Goal: Task Accomplishment & Management: Complete application form

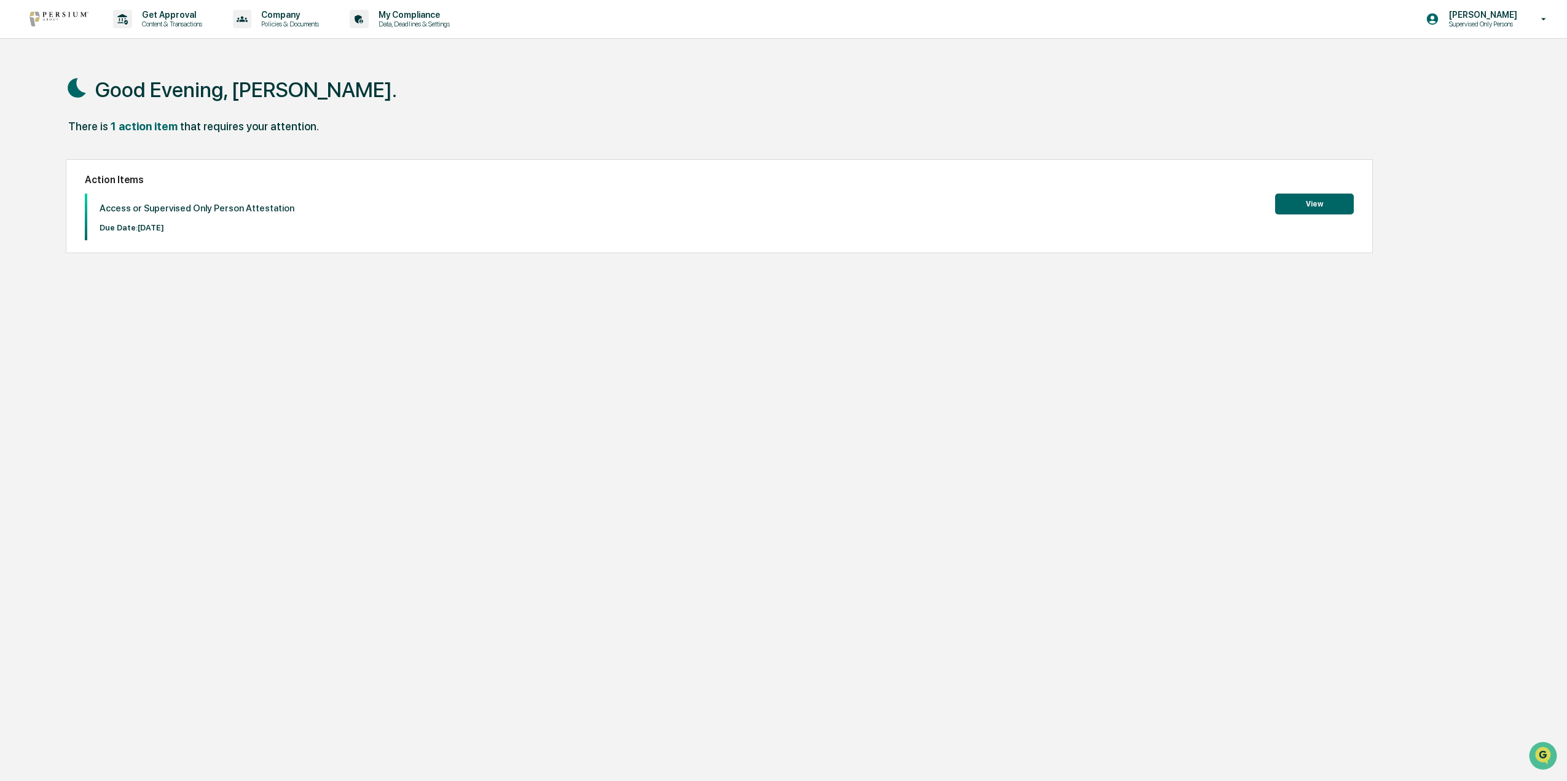
click at [1304, 202] on button "View" at bounding box center [1314, 204] width 79 height 21
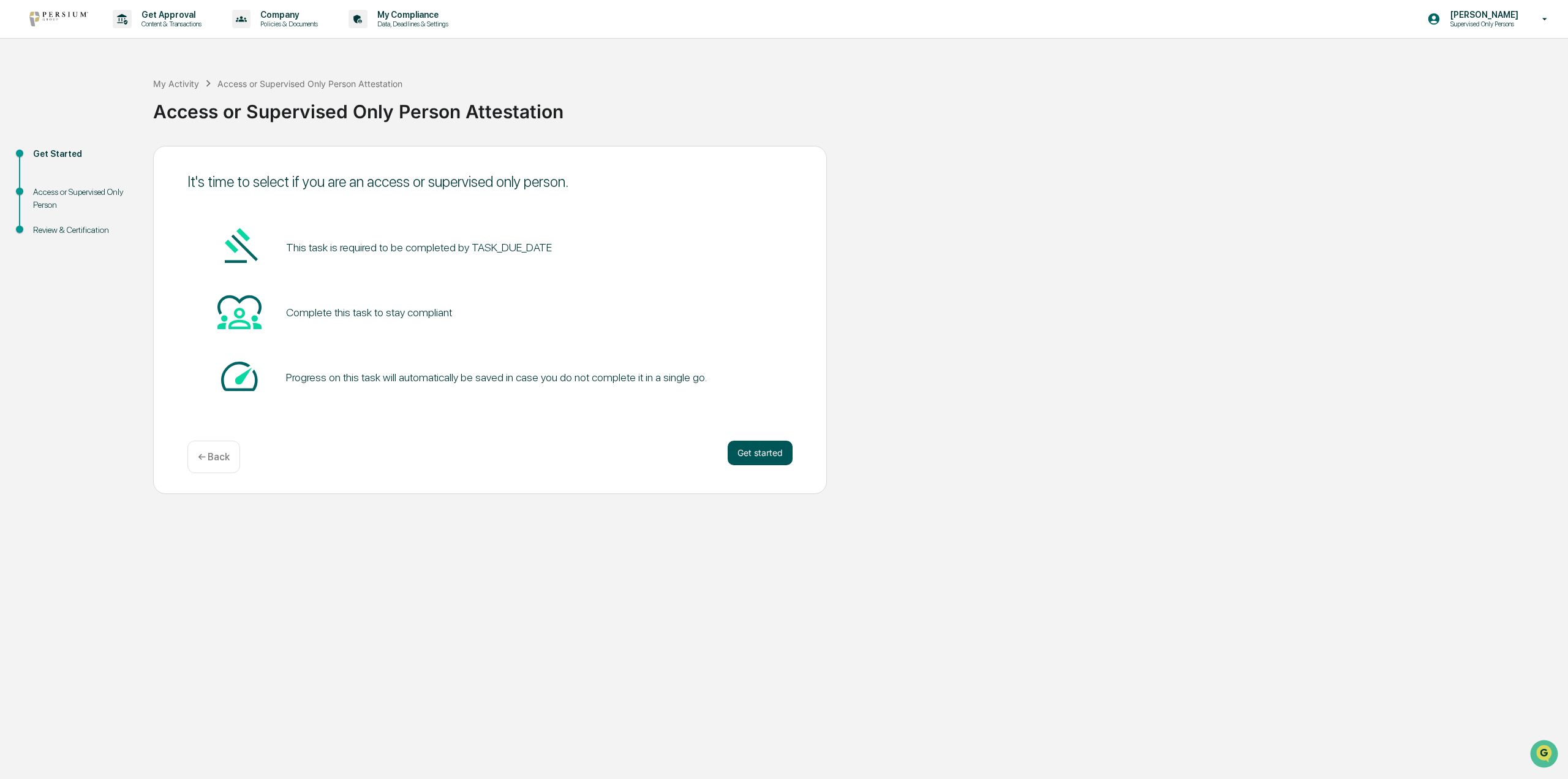
click at [770, 449] on button "Get started" at bounding box center [760, 453] width 65 height 25
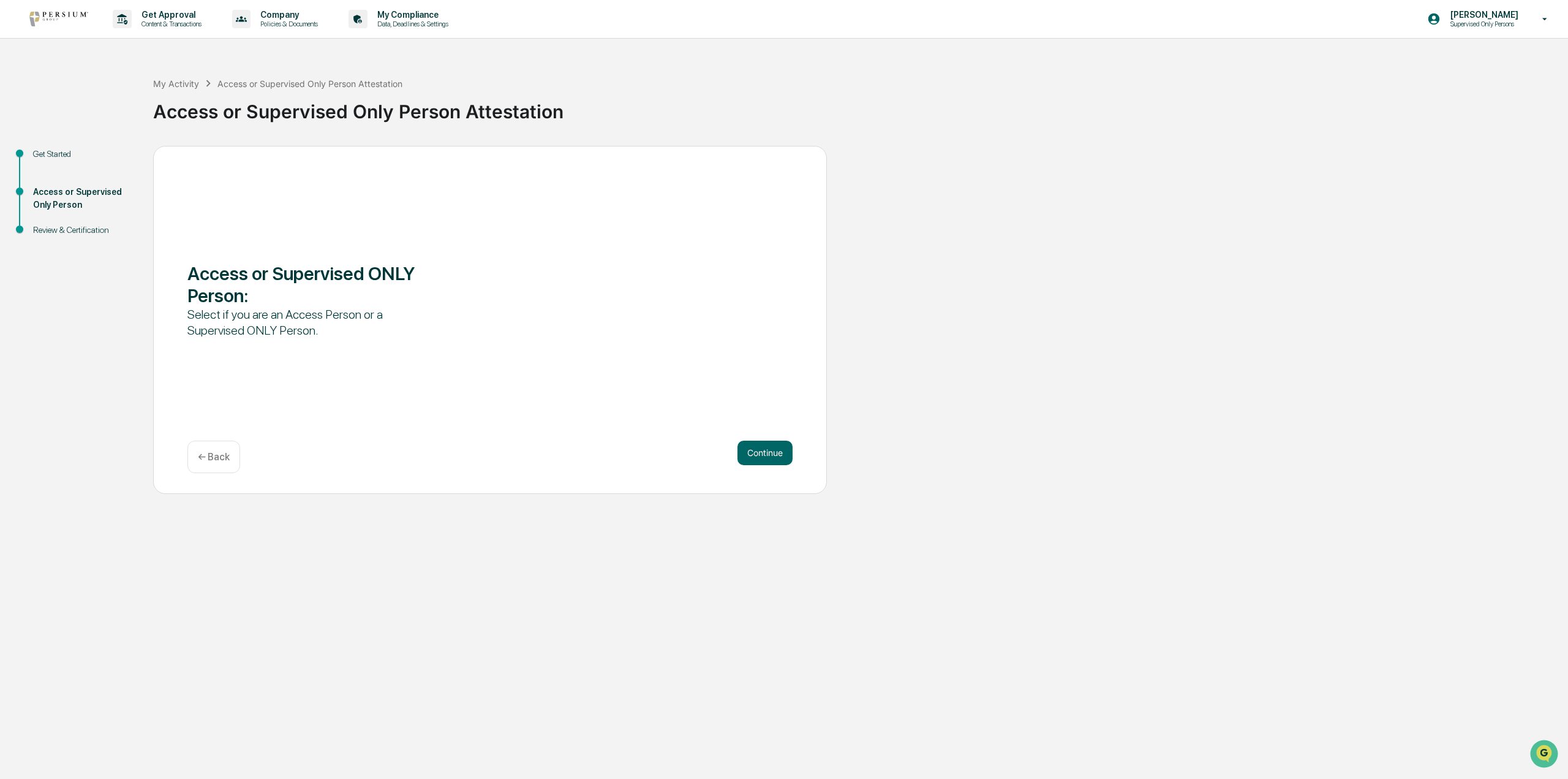
click at [770, 449] on button "Continue" at bounding box center [765, 453] width 55 height 25
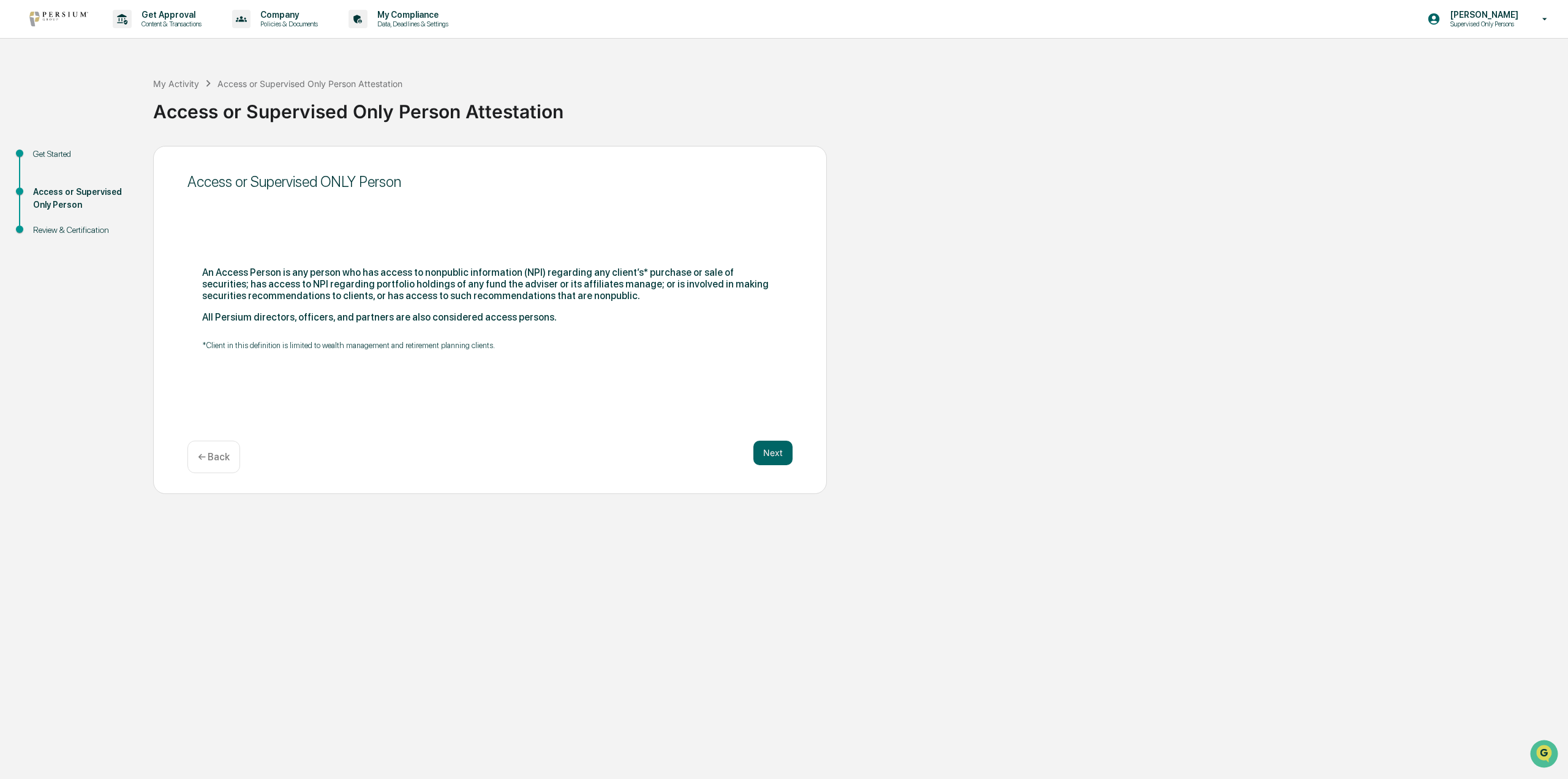
click at [770, 449] on button "Next" at bounding box center [773, 453] width 39 height 25
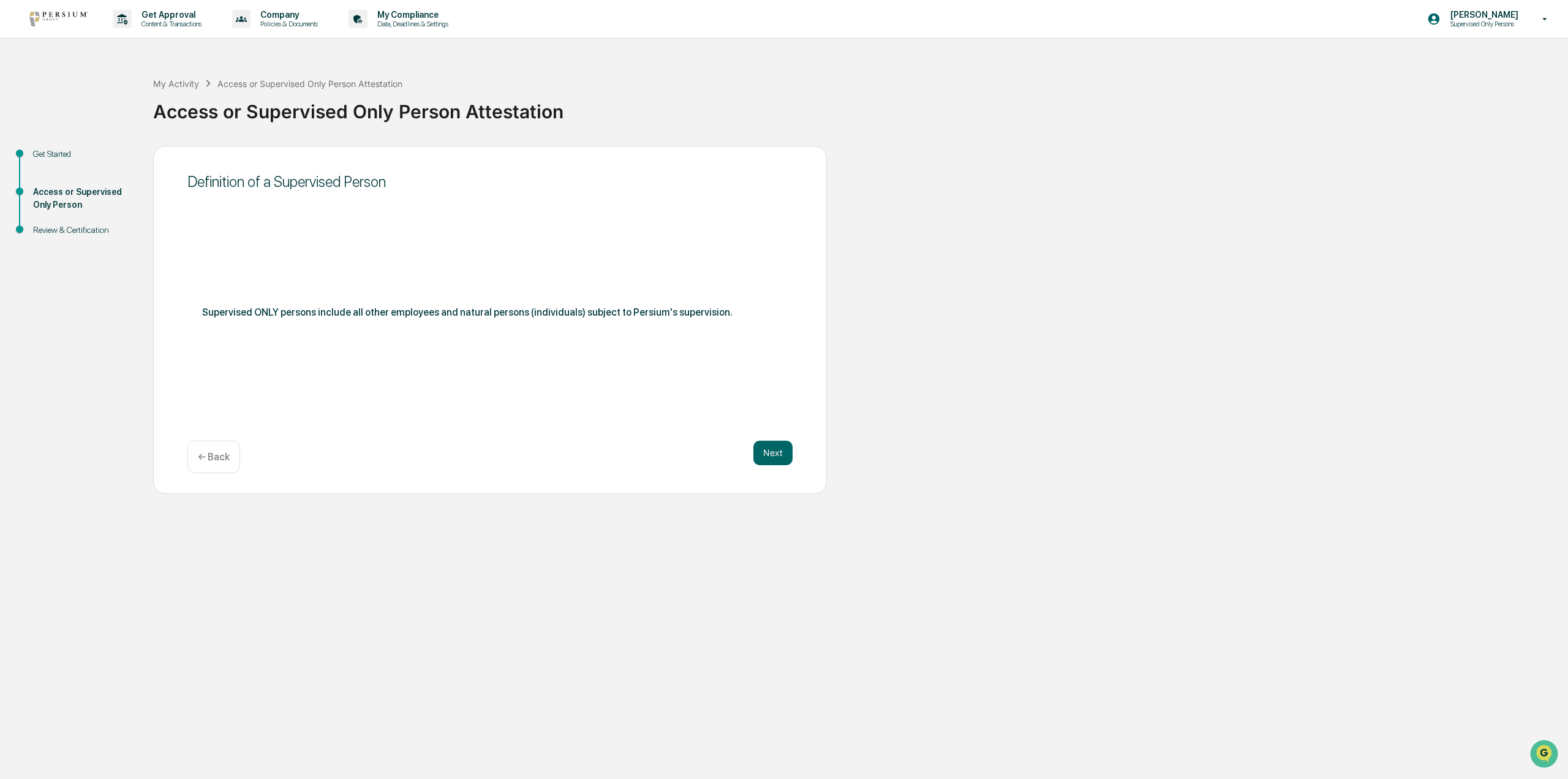
click at [770, 449] on button "Next" at bounding box center [773, 453] width 39 height 25
click at [468, 327] on div at bounding box center [484, 326] width 547 height 12
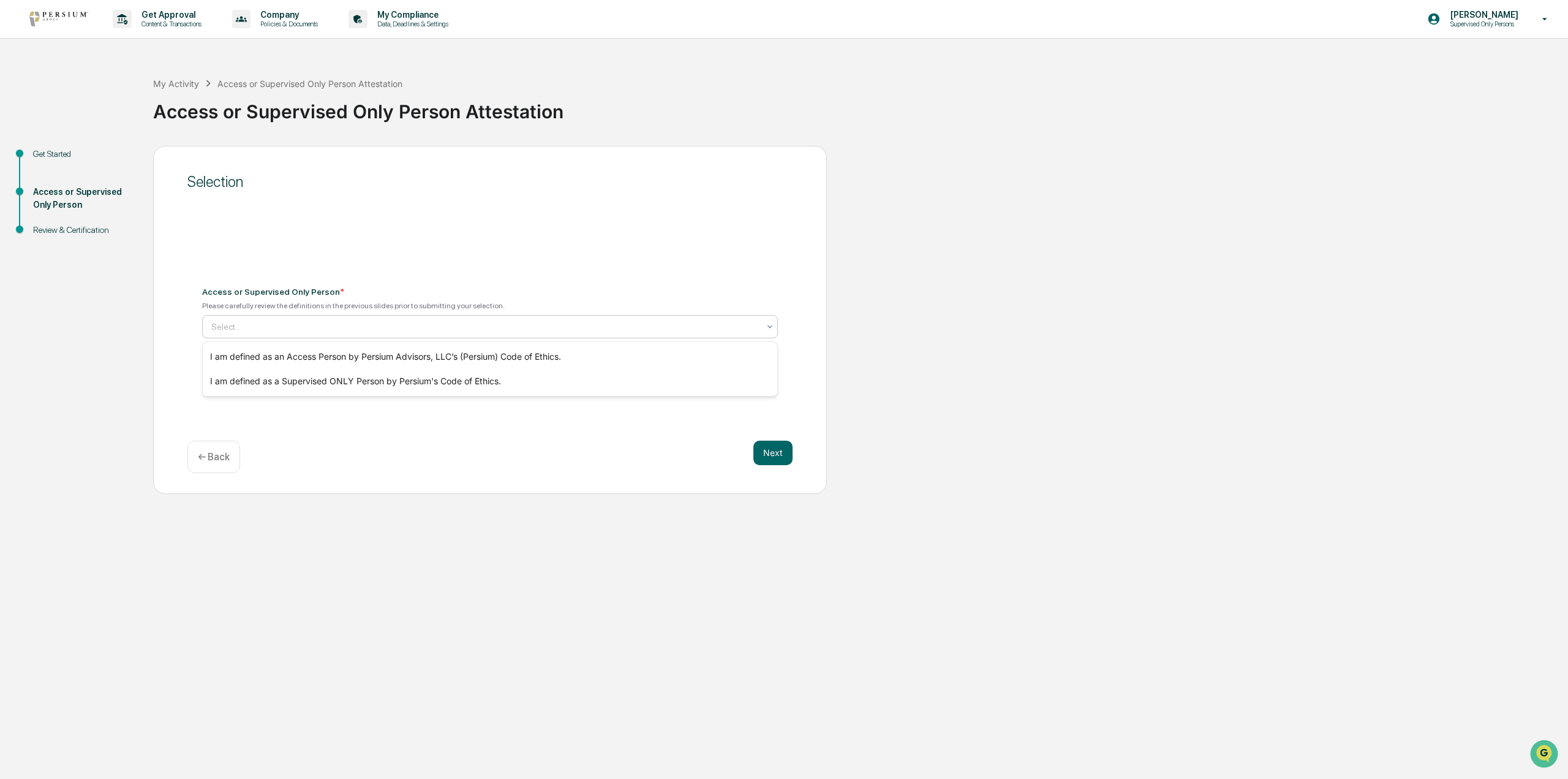
click at [221, 463] on div "← Back" at bounding box center [213, 457] width 53 height 33
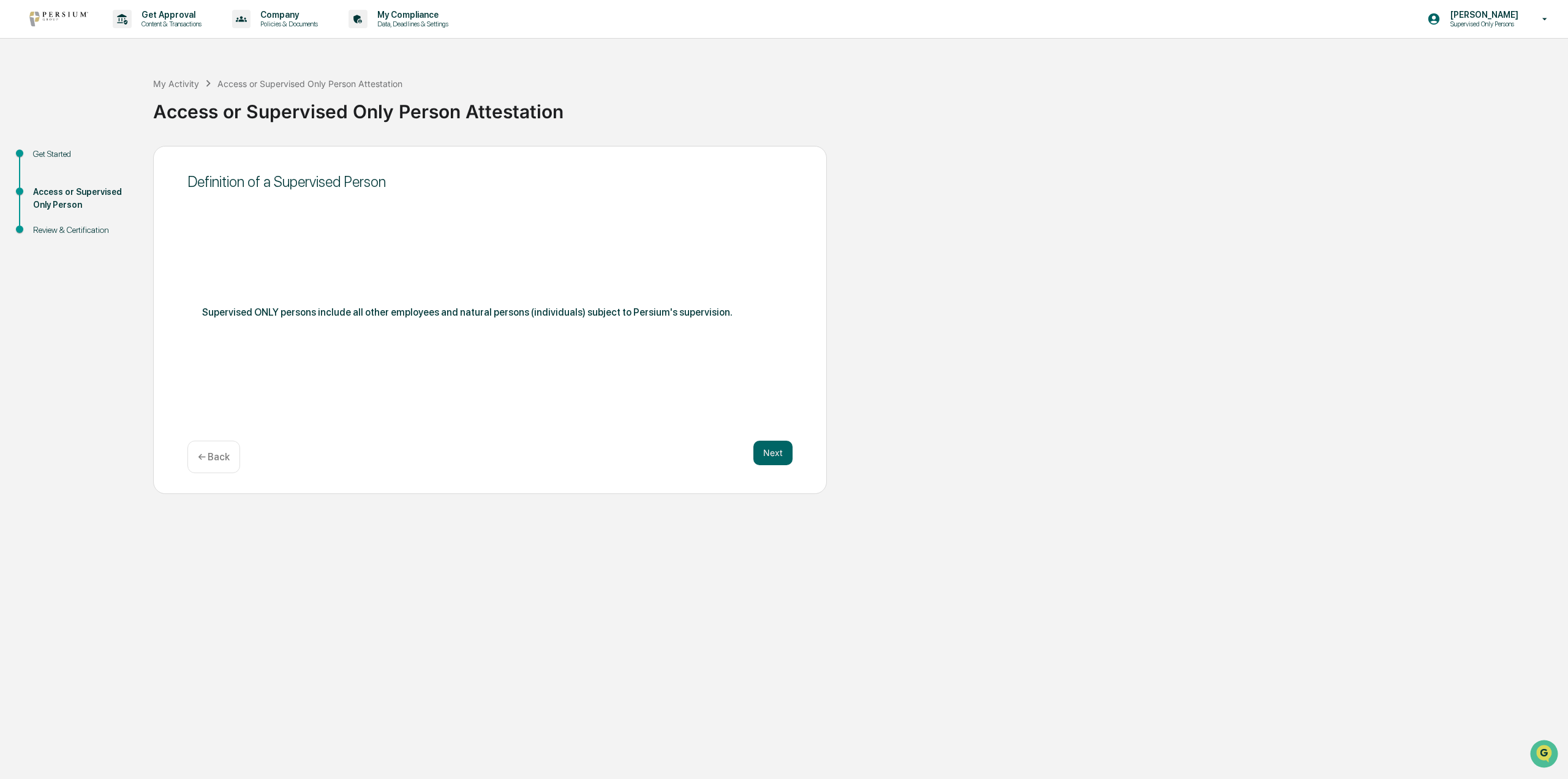
click at [221, 463] on div "← Back" at bounding box center [213, 457] width 53 height 33
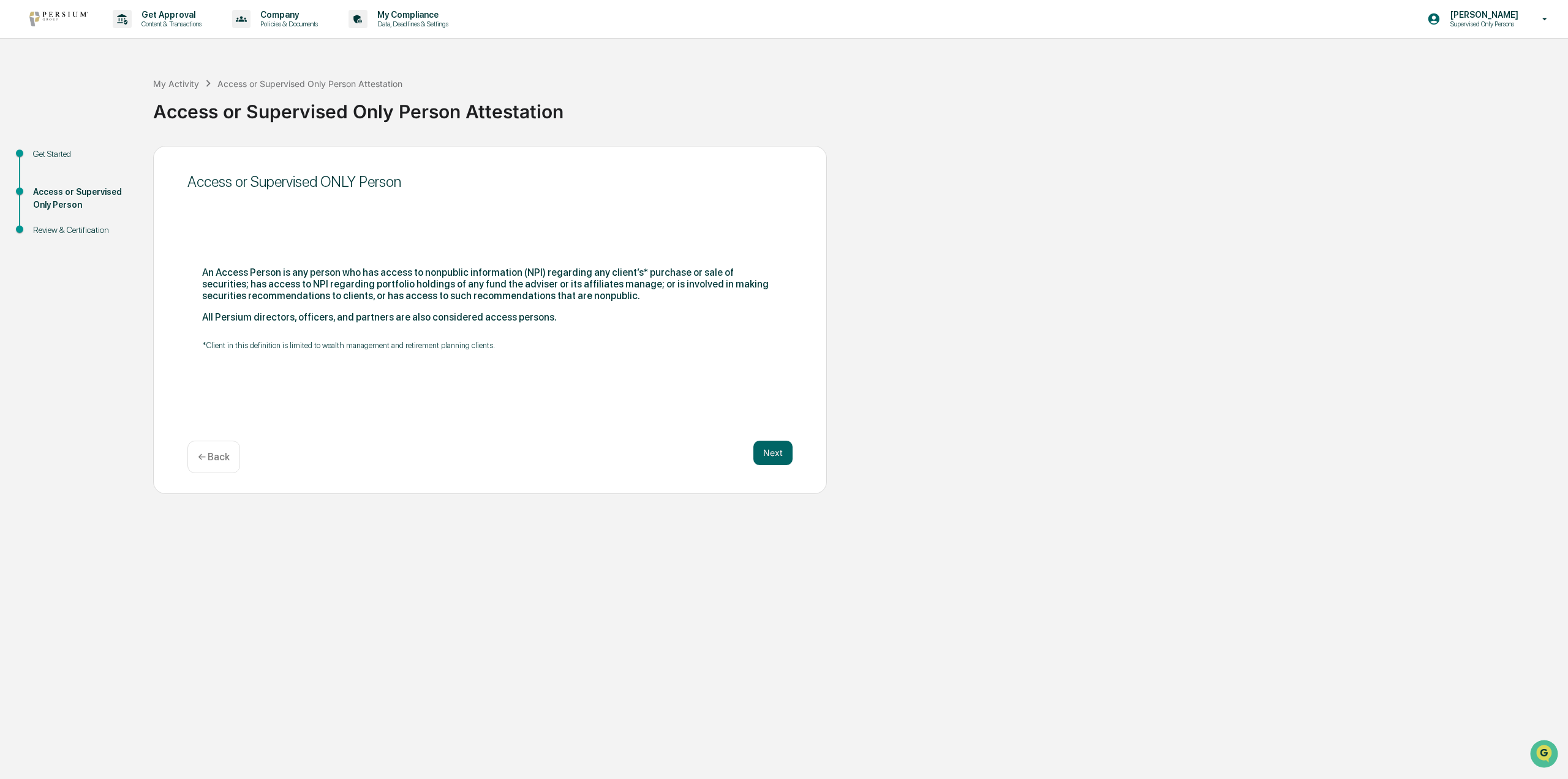
click at [754, 453] on div "Next ← Back" at bounding box center [489, 457] width 605 height 33
click at [765, 454] on button "Next" at bounding box center [773, 453] width 39 height 25
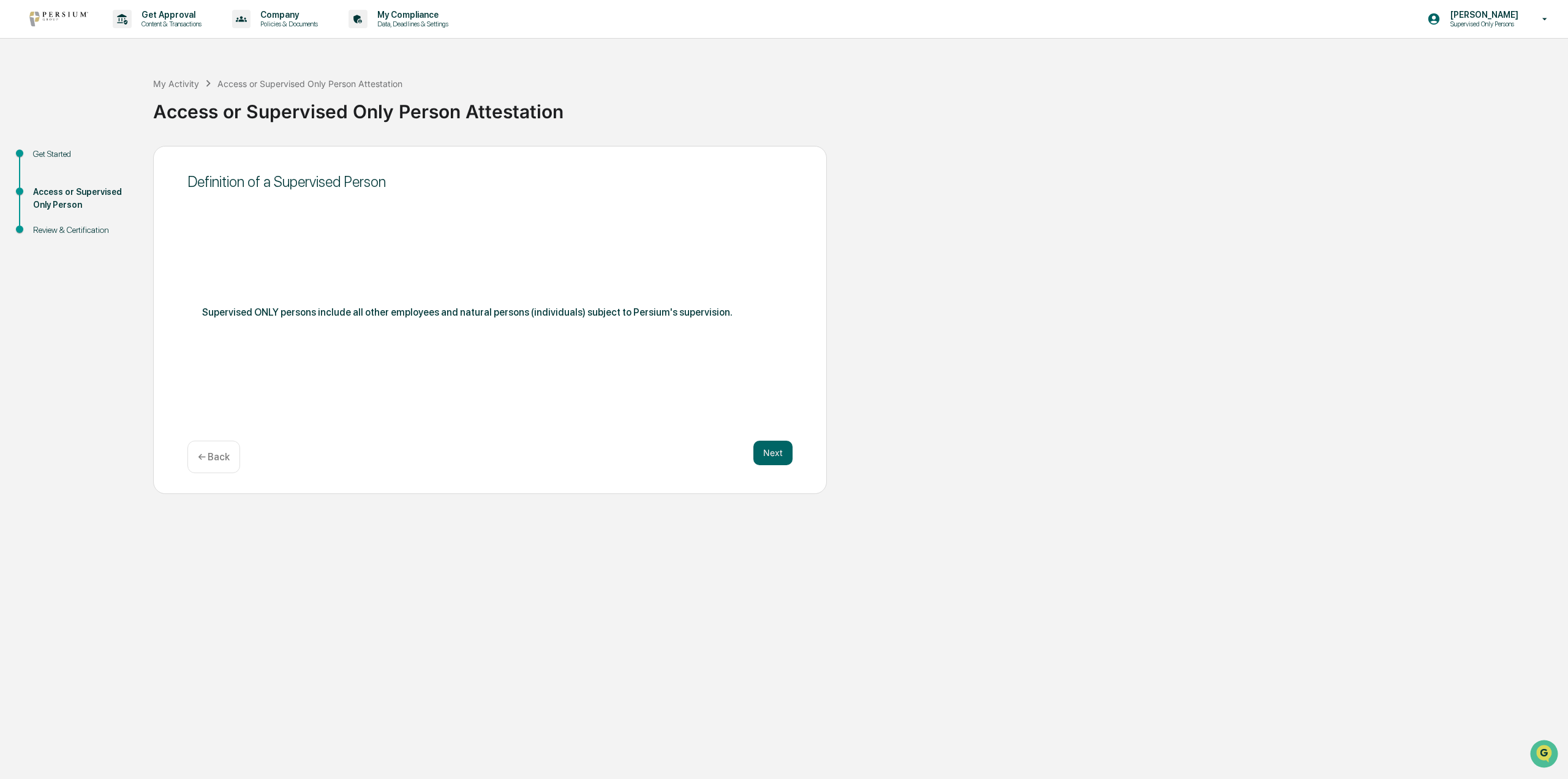
click at [765, 454] on button "Next" at bounding box center [773, 453] width 39 height 25
click at [411, 328] on div at bounding box center [484, 326] width 547 height 12
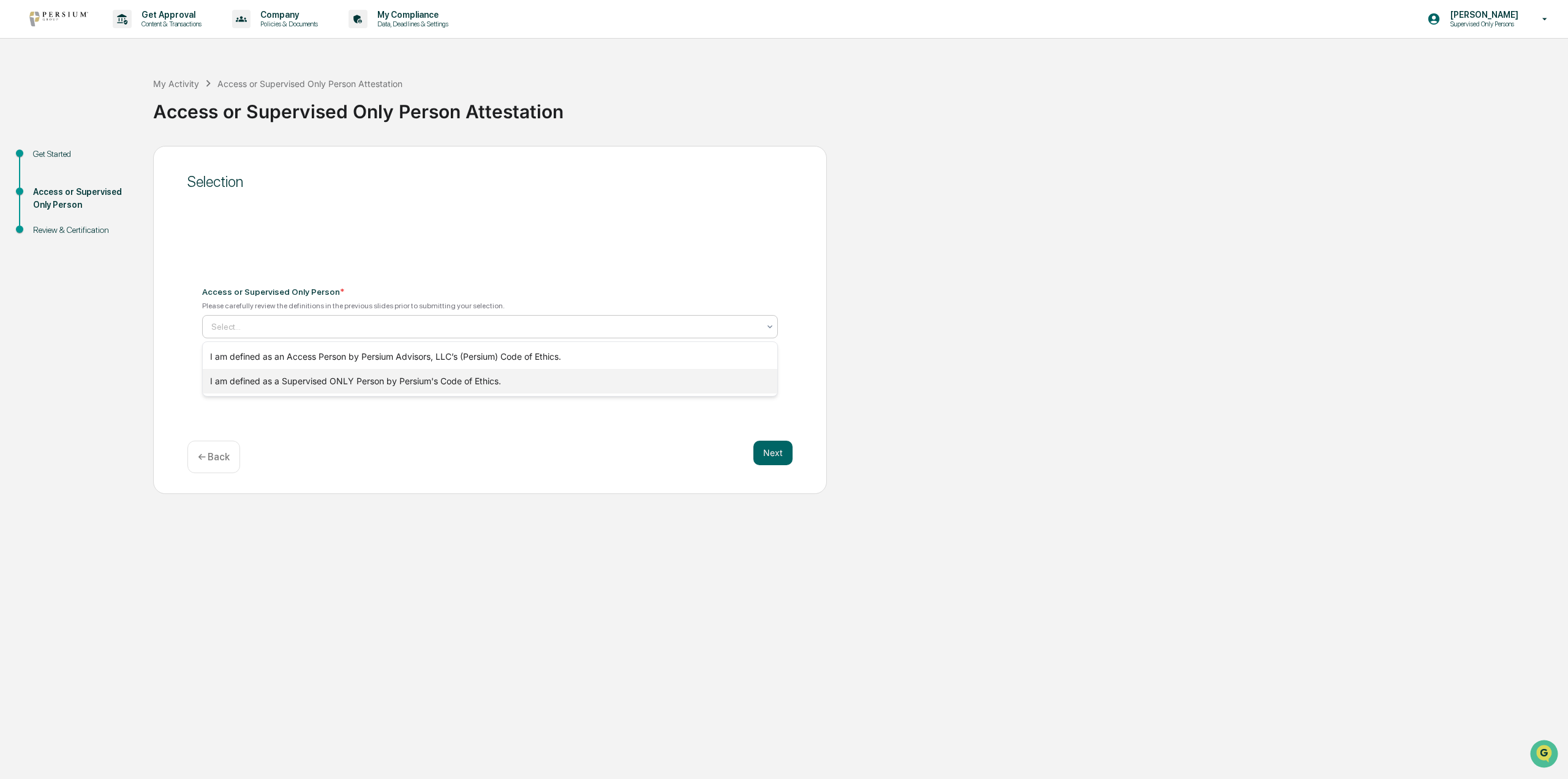
click at [414, 373] on div "I am defined as a Supervised ONLY Person by Persium's Code of Ethics." at bounding box center [489, 381] width 575 height 25
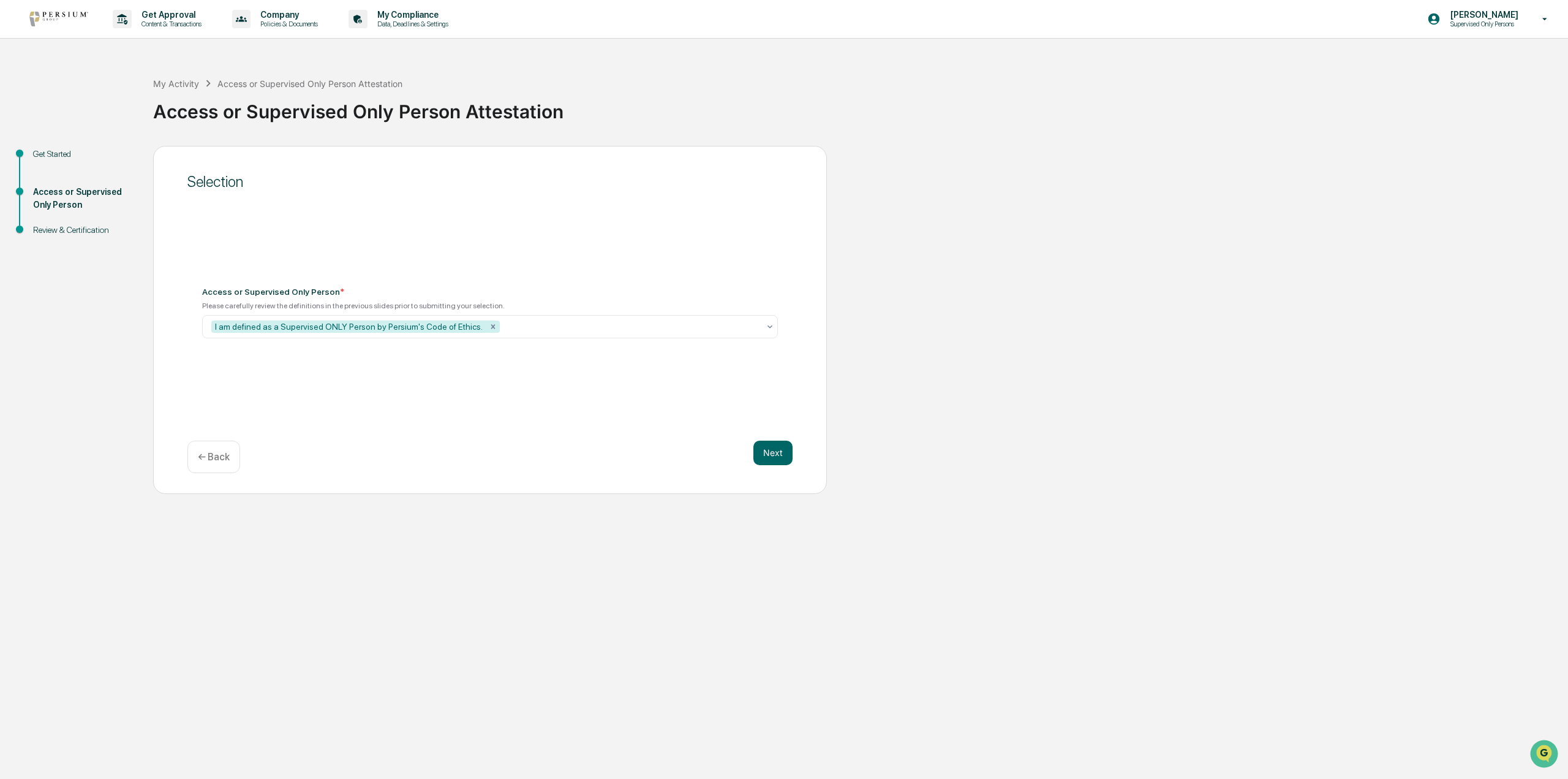
click at [599, 432] on div "Selection Access or Supervised Only Person * Please carefully review the defini…" at bounding box center [490, 319] width 674 height 348
click at [754, 455] on button "Next" at bounding box center [773, 453] width 39 height 25
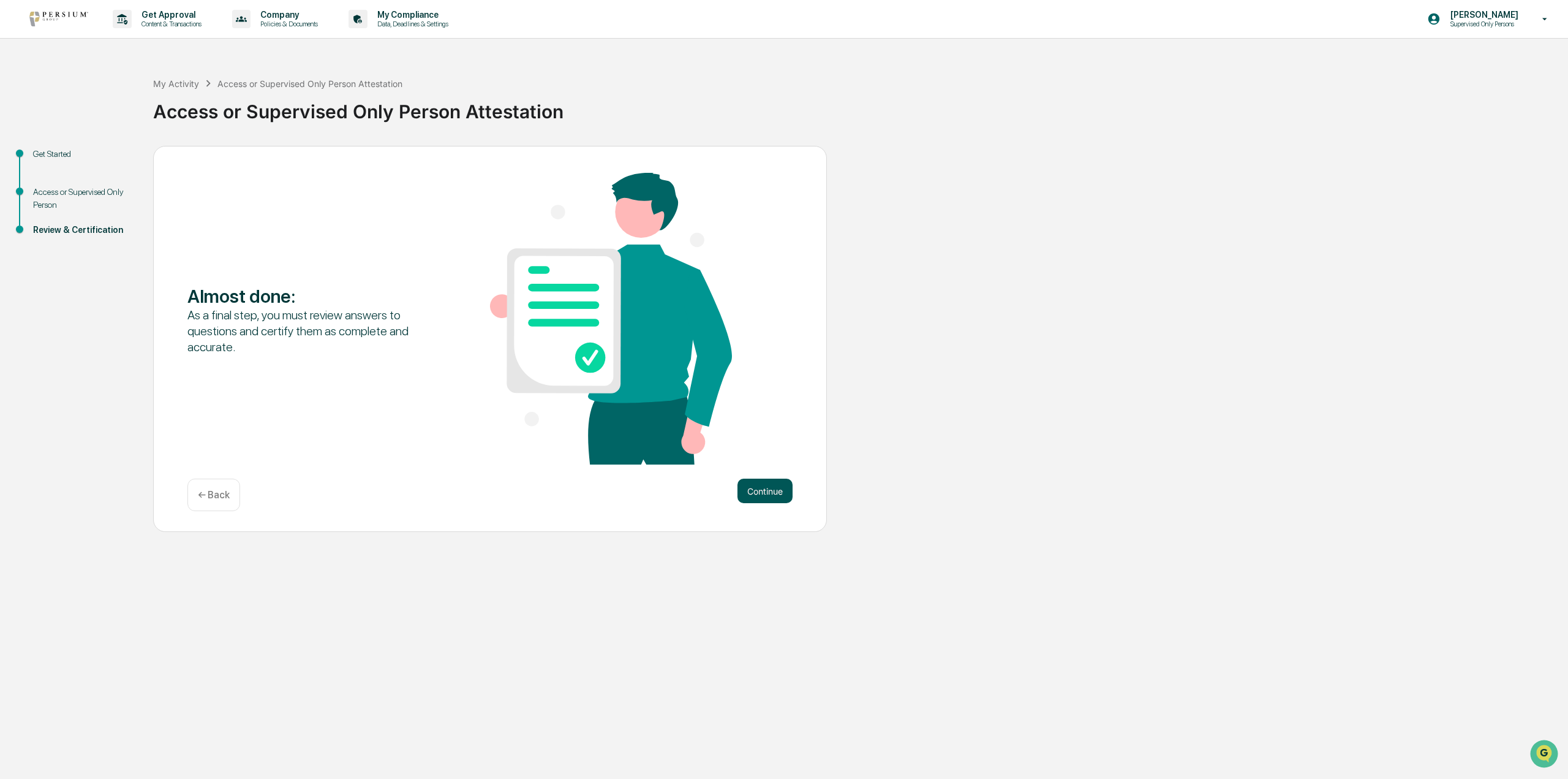
click at [772, 494] on button "Continue" at bounding box center [765, 491] width 55 height 25
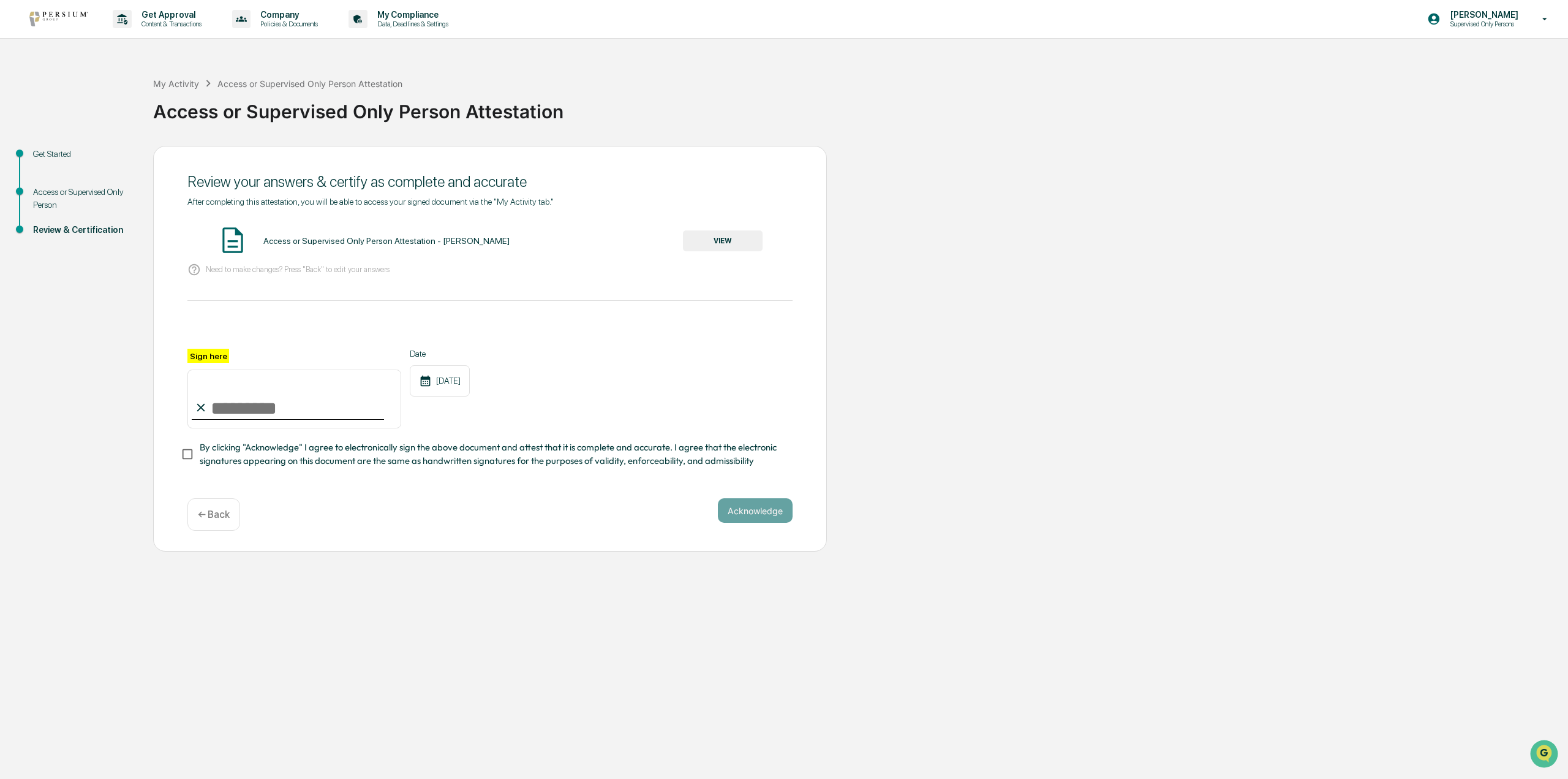
click at [717, 244] on button "VIEW" at bounding box center [723, 240] width 80 height 21
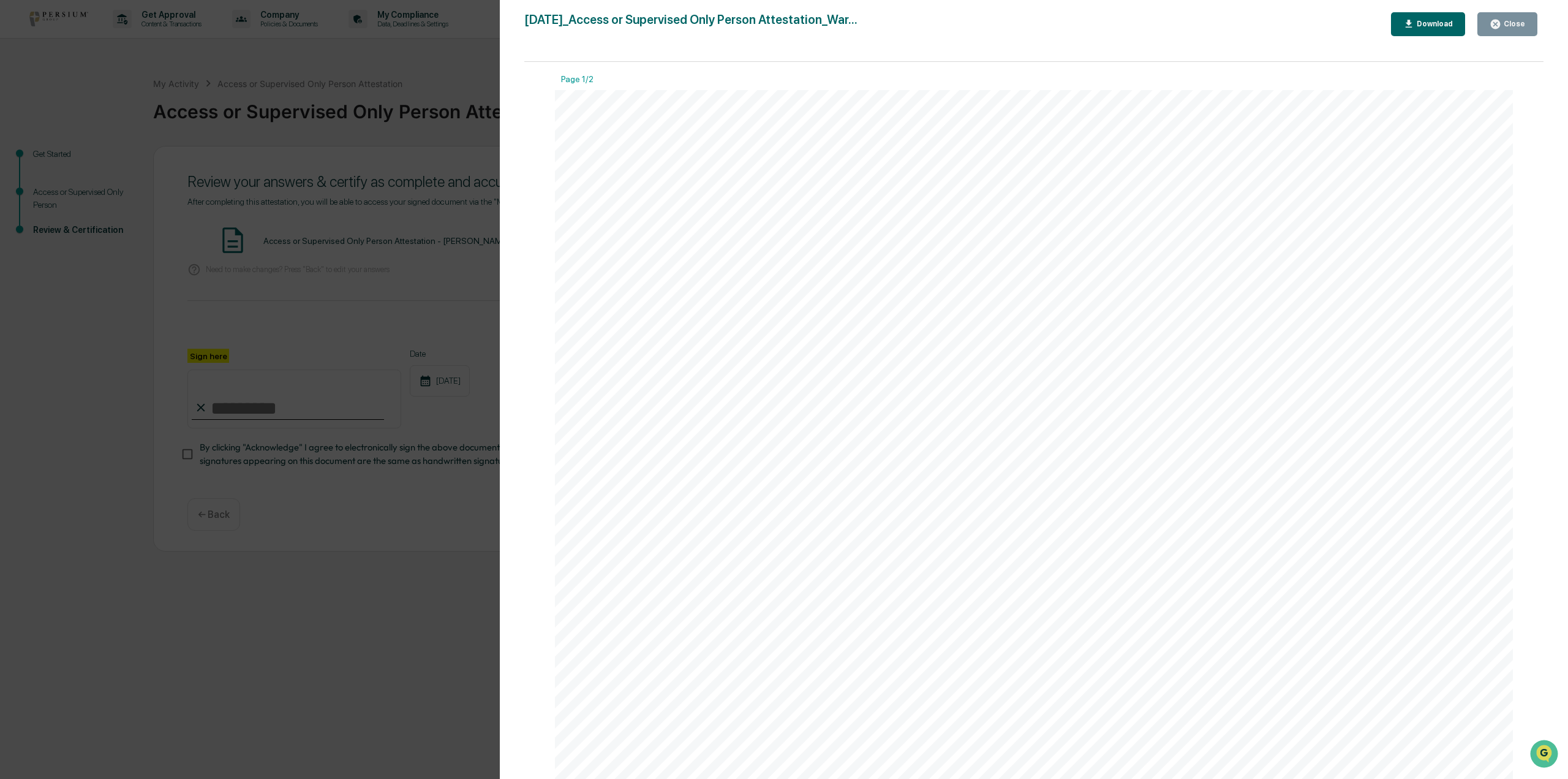
click at [1412, 45] on div "[DATE]_Access or Supervised Only Person Attestation_War... Close Download Page …" at bounding box center [1034, 401] width 1019 height 779
click at [1504, 30] on button "Close" at bounding box center [1507, 24] width 60 height 24
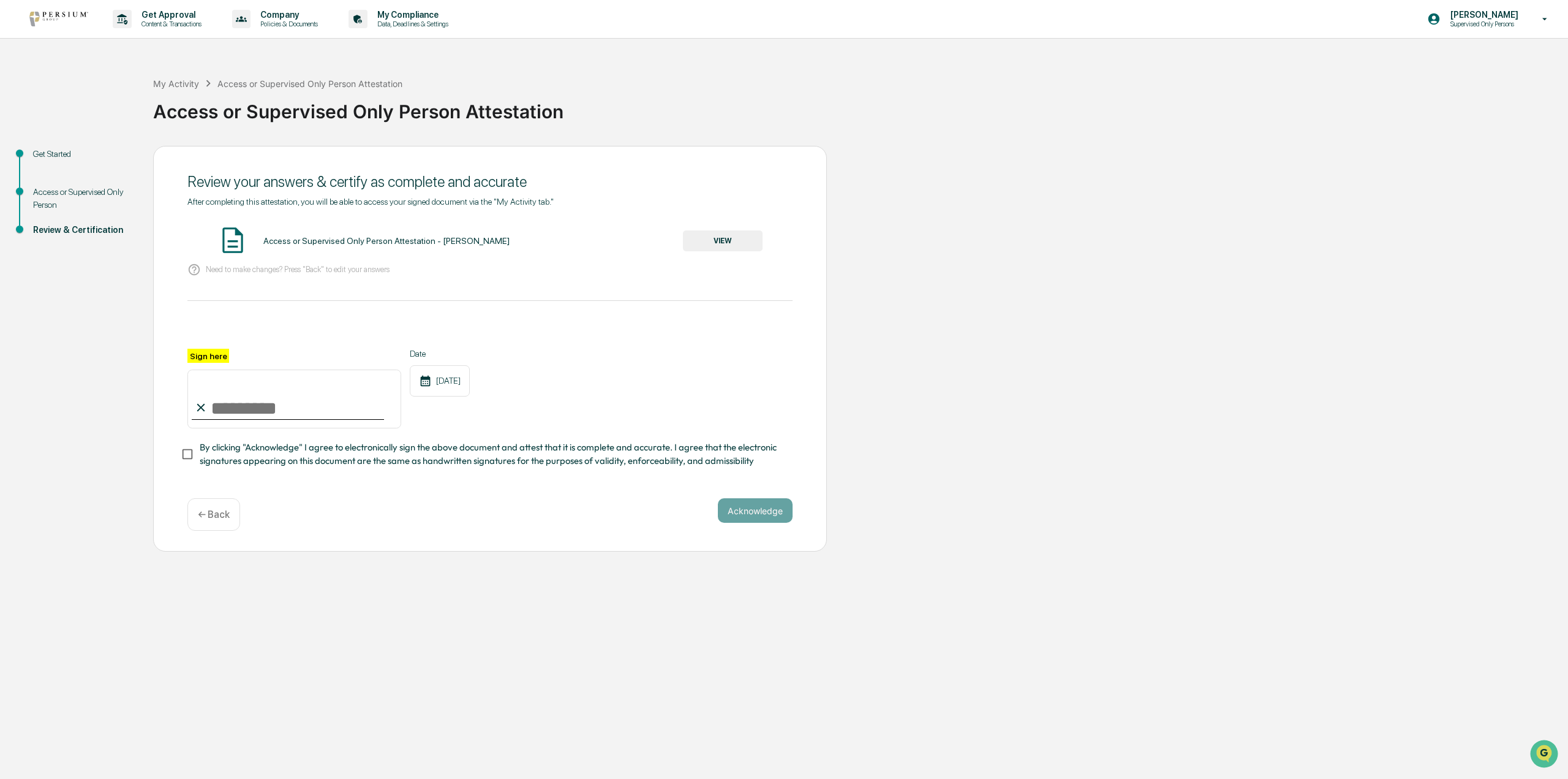
click at [307, 416] on input "Sign here" at bounding box center [294, 398] width 213 height 59
type input "**********"
click at [744, 511] on button "Acknowledge" at bounding box center [755, 510] width 75 height 25
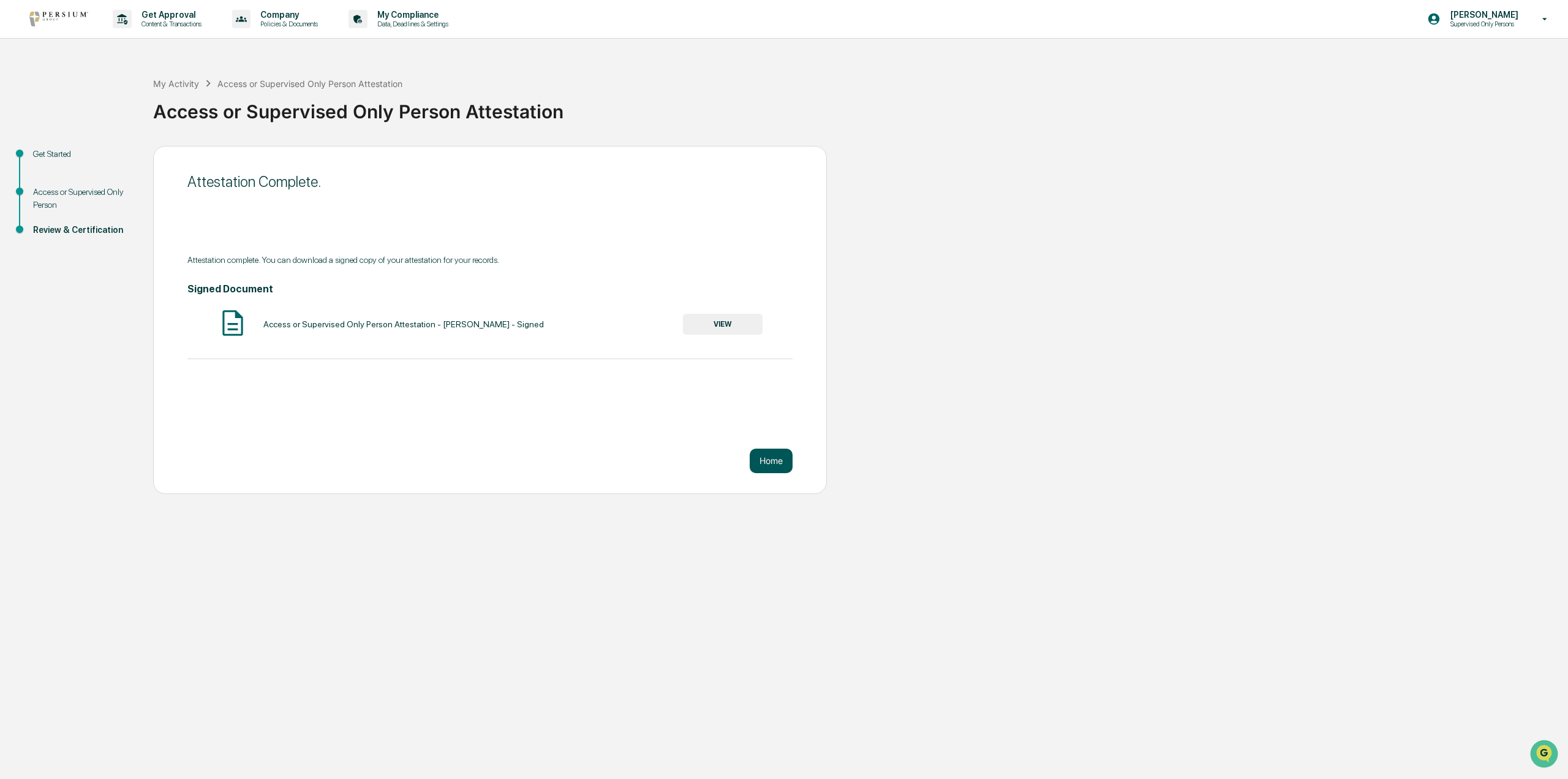
click at [768, 459] on button "Home" at bounding box center [771, 461] width 43 height 25
